Goal: Transaction & Acquisition: Obtain resource

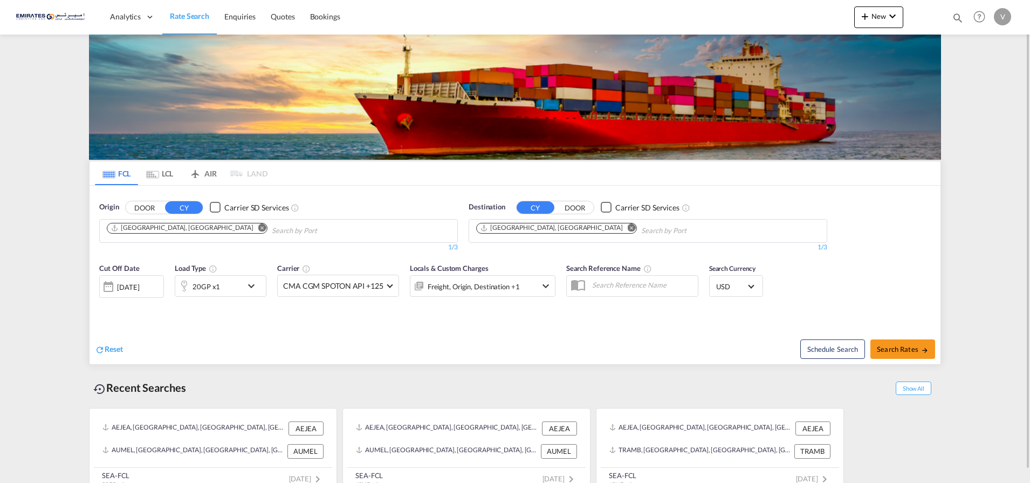
click at [628, 230] on md-icon "Remove" at bounding box center [632, 227] width 8 height 8
click at [515, 232] on input "Chips input." at bounding box center [527, 230] width 102 height 17
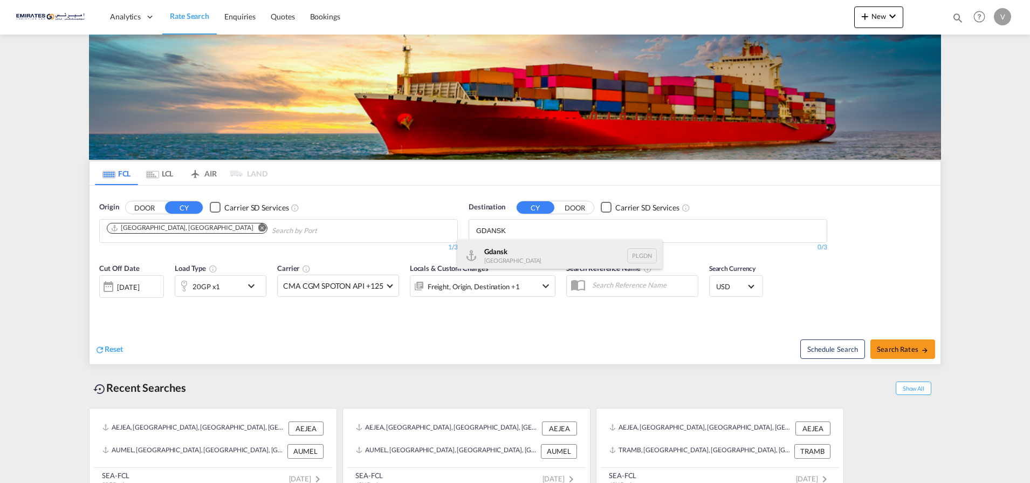
type input "GDANSK"
click at [493, 253] on div "Gdansk [GEOGRAPHIC_DATA] PLGDN" at bounding box center [559, 255] width 205 height 32
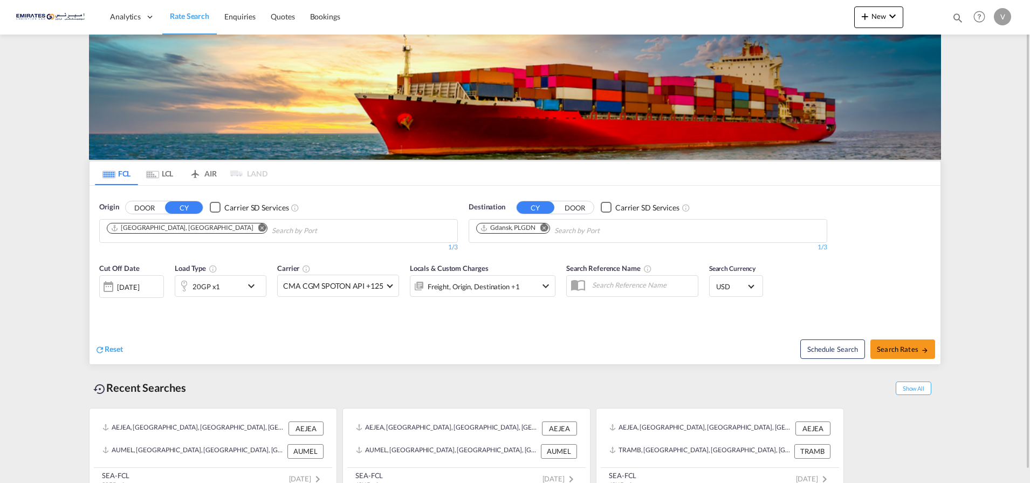
click at [252, 281] on md-icon "icon-chevron-down" at bounding box center [254, 285] width 18 height 13
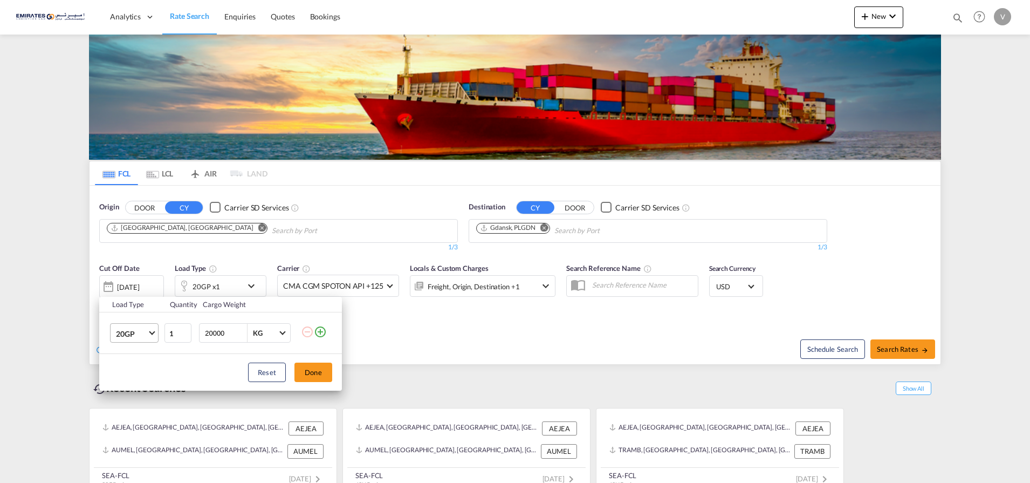
click at [141, 333] on span "20GP" at bounding box center [131, 333] width 31 height 11
click at [139, 386] on md-option "40HC" at bounding box center [143, 385] width 73 height 26
click at [304, 374] on button "Done" at bounding box center [313, 371] width 38 height 19
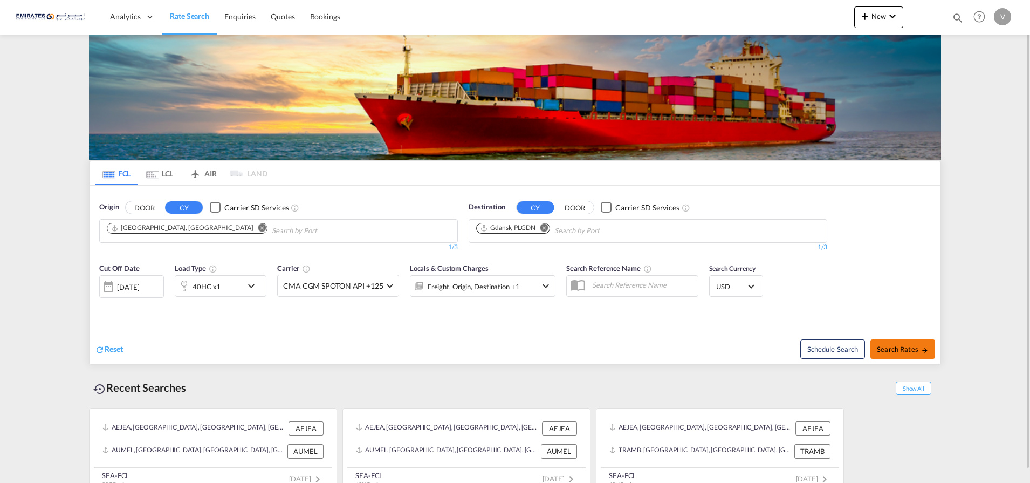
click at [897, 346] on span "Search Rates" at bounding box center [903, 349] width 52 height 9
type input "AEJEA to PLGDN / [DATE]"
